Goal: Task Accomplishment & Management: Manage account settings

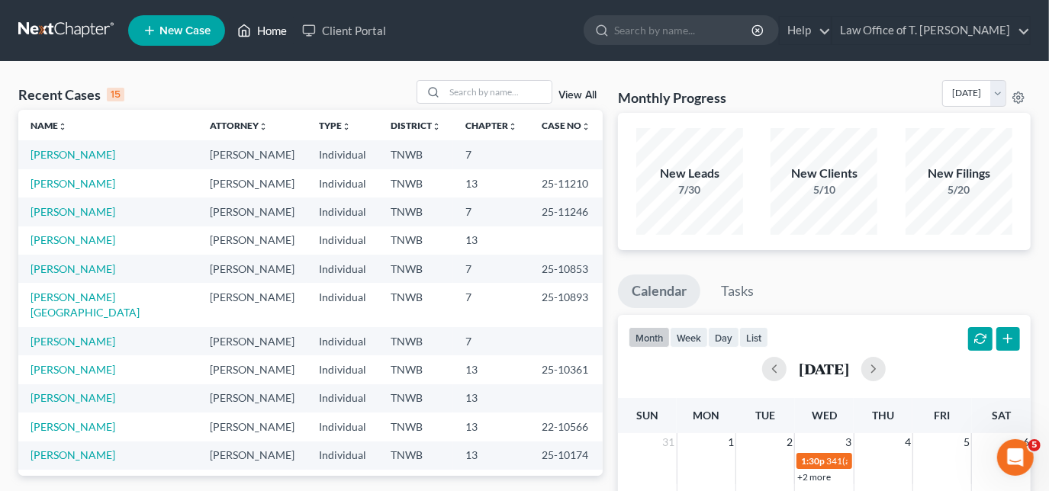
click at [276, 26] on link "Home" at bounding box center [262, 30] width 65 height 27
click at [480, 88] on input "search" at bounding box center [498, 92] width 107 height 22
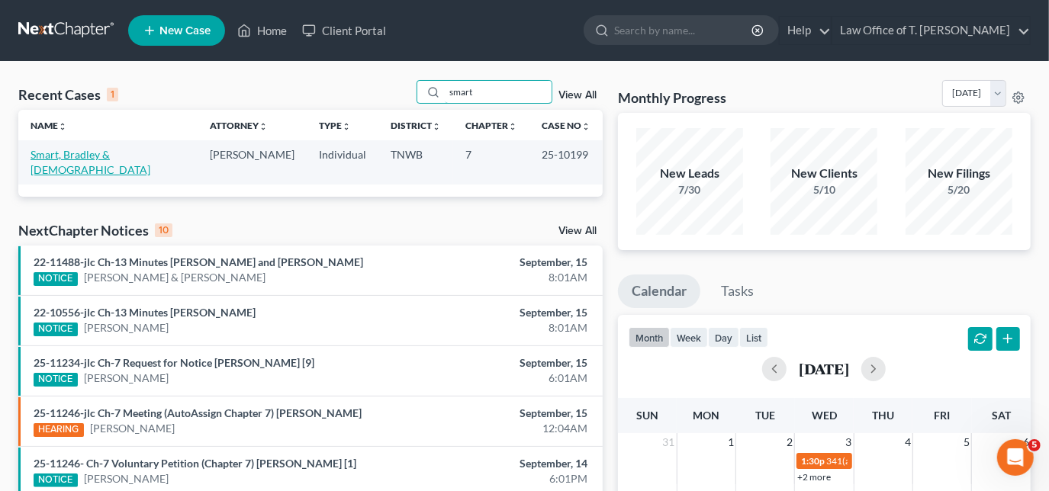
type input "smart"
click at [118, 154] on link "Smart, Bradley & [DEMOGRAPHIC_DATA]" at bounding box center [91, 162] width 120 height 28
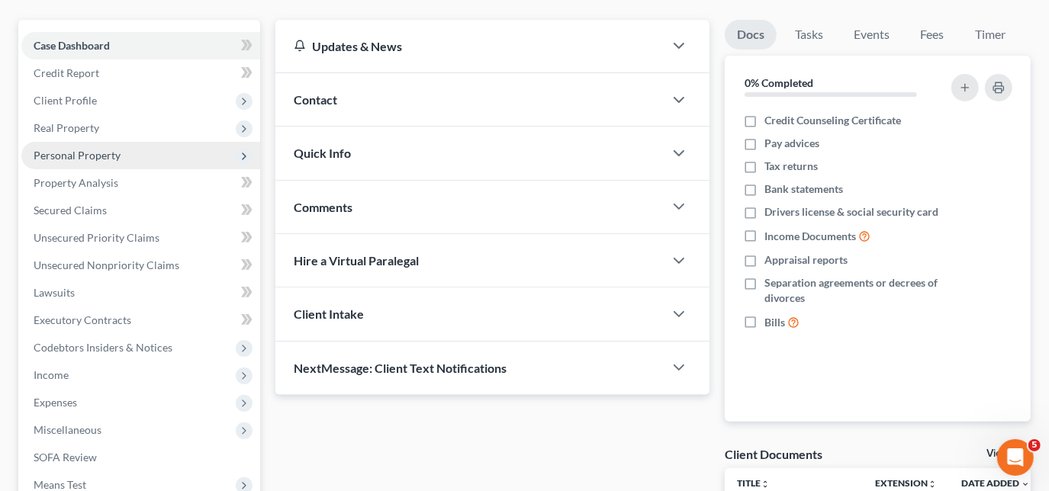
scroll to position [138, 0]
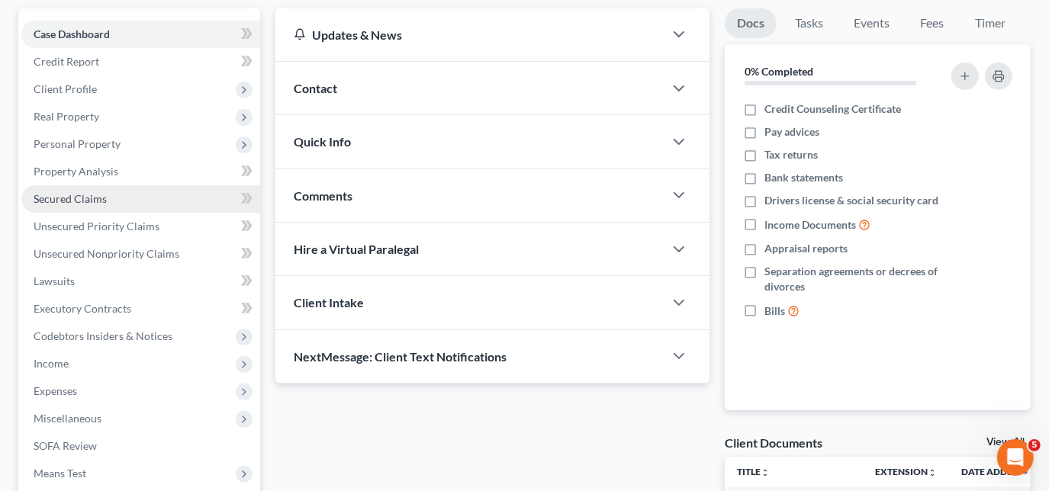
click at [111, 200] on link "Secured Claims" at bounding box center [140, 198] width 239 height 27
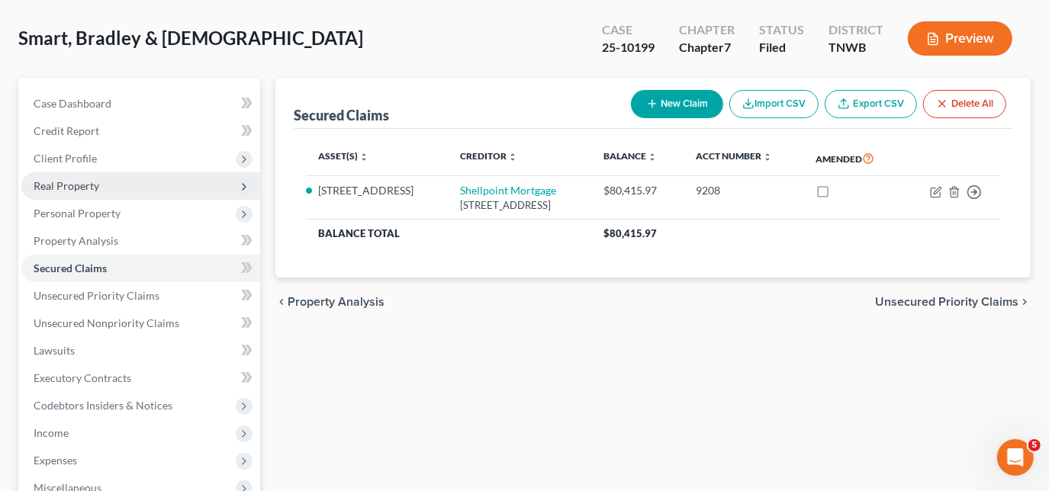
scroll to position [138, 0]
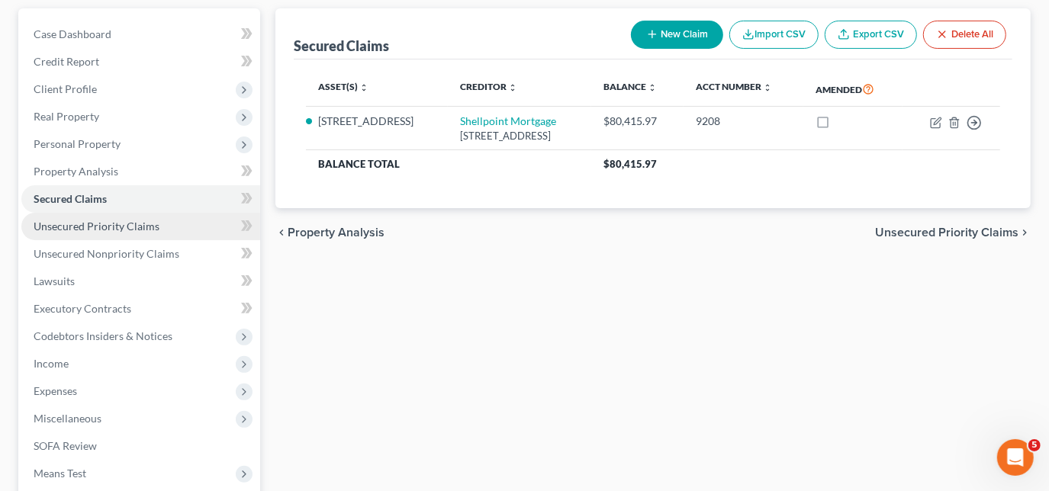
click at [108, 226] on span "Unsecured Priority Claims" at bounding box center [97, 226] width 126 height 13
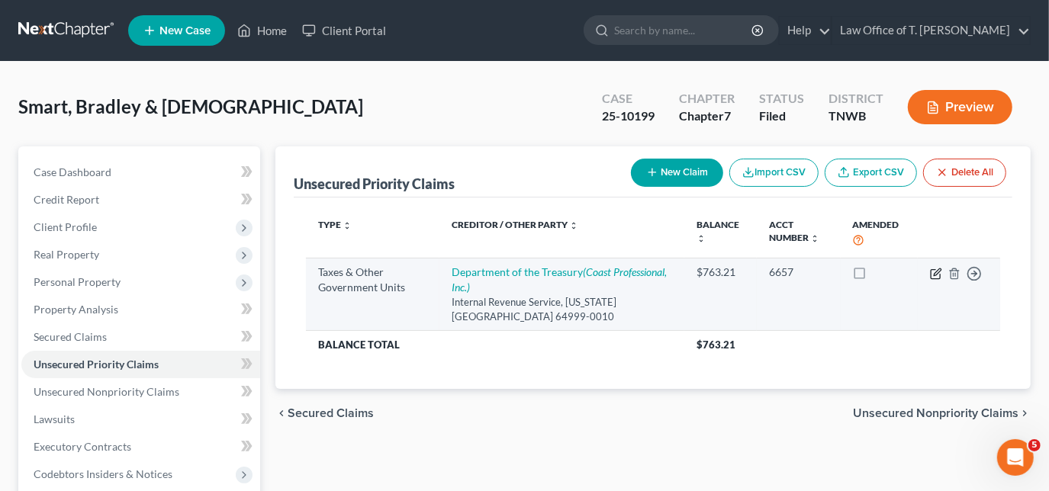
click at [931, 271] on icon "button" at bounding box center [936, 274] width 12 height 12
select select "0"
select select "26"
select select "2"
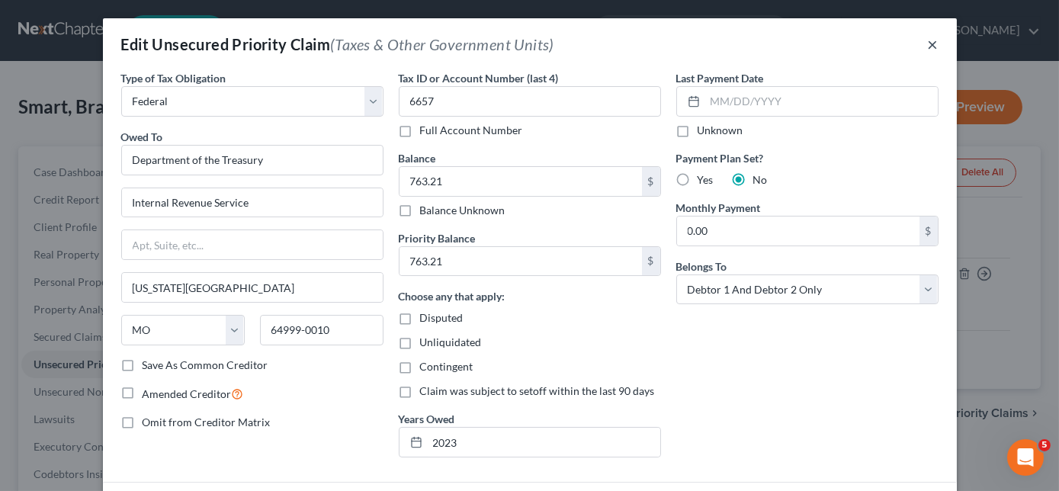
click at [928, 47] on button "×" at bounding box center [933, 44] width 11 height 18
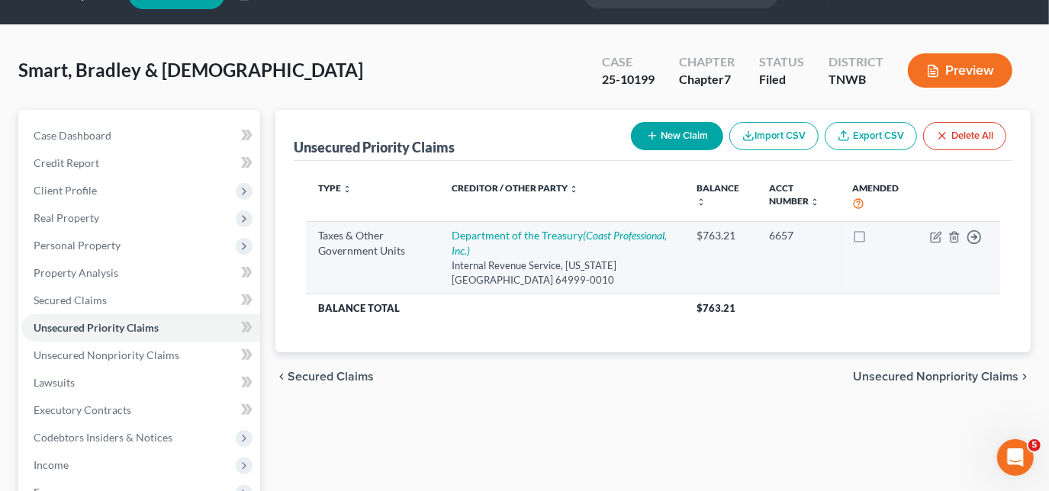
scroll to position [69, 0]
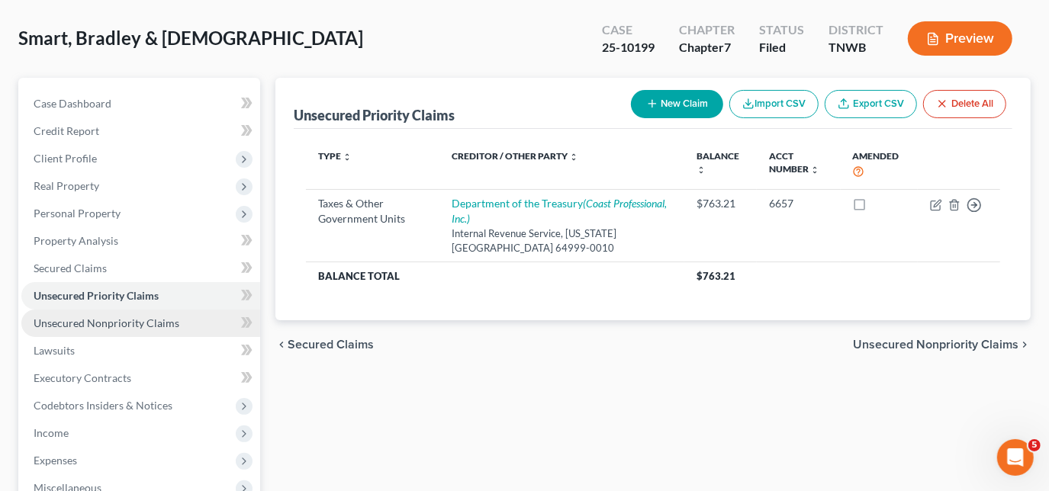
click at [120, 319] on span "Unsecured Nonpriority Claims" at bounding box center [107, 322] width 146 height 13
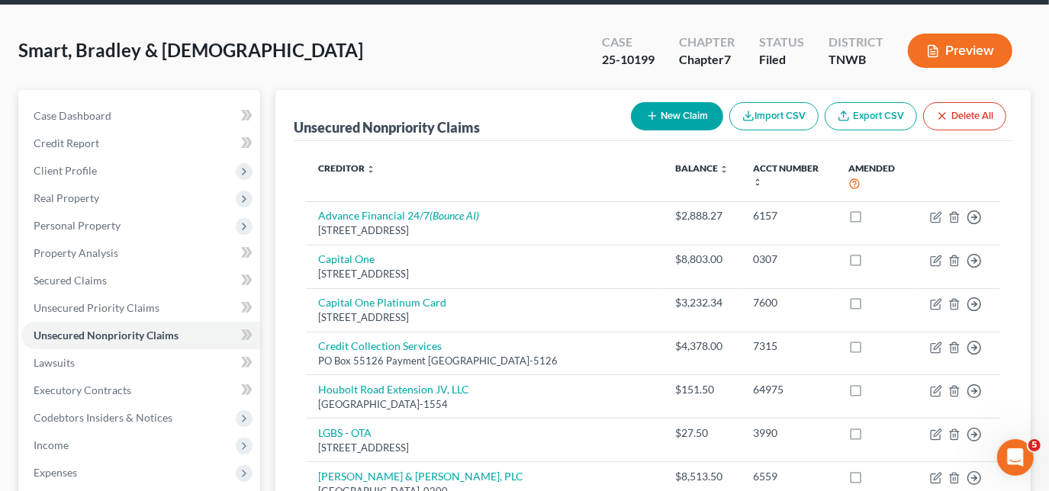
scroll to position [45, 0]
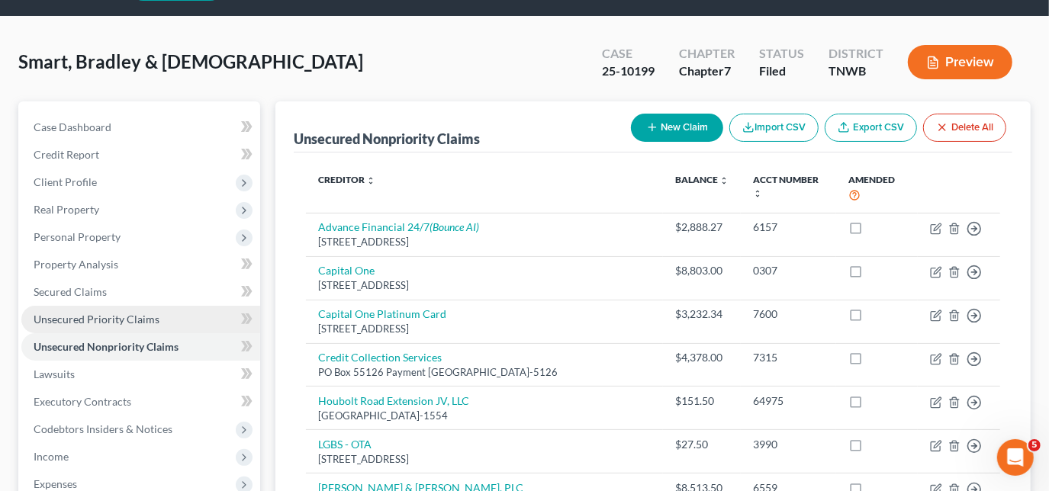
click at [122, 321] on span "Unsecured Priority Claims" at bounding box center [97, 319] width 126 height 13
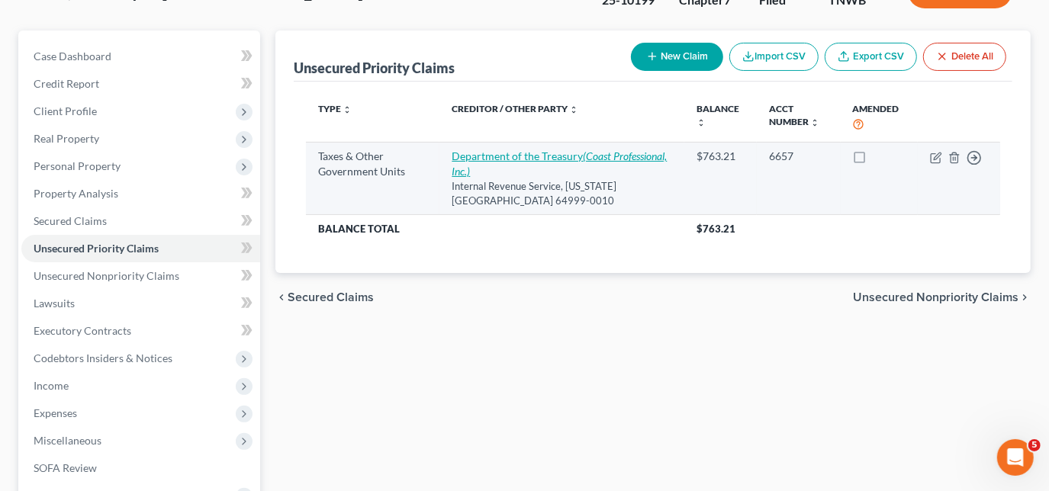
scroll to position [138, 0]
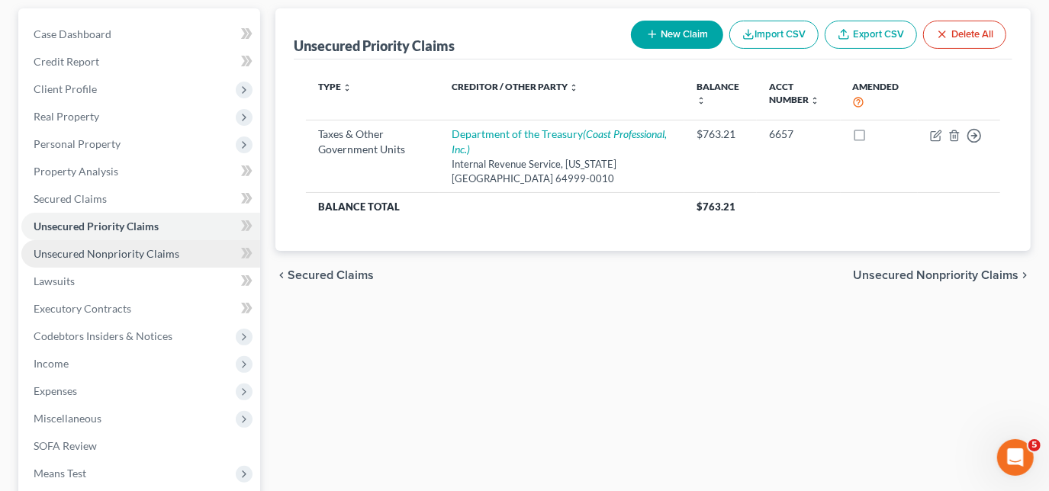
click at [85, 250] on span "Unsecured Nonpriority Claims" at bounding box center [107, 253] width 146 height 13
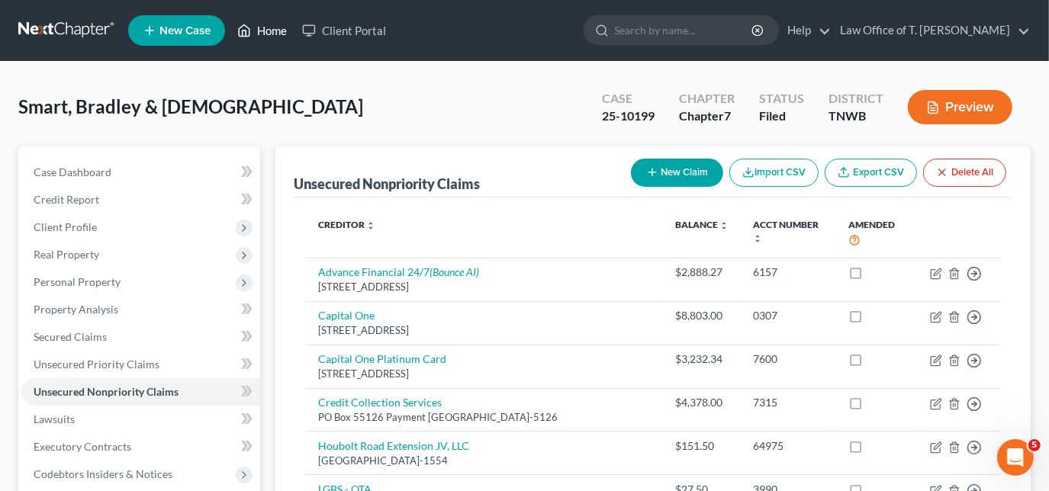
click at [277, 24] on link "Home" at bounding box center [262, 30] width 65 height 27
